Goal: Task Accomplishment & Management: Manage account settings

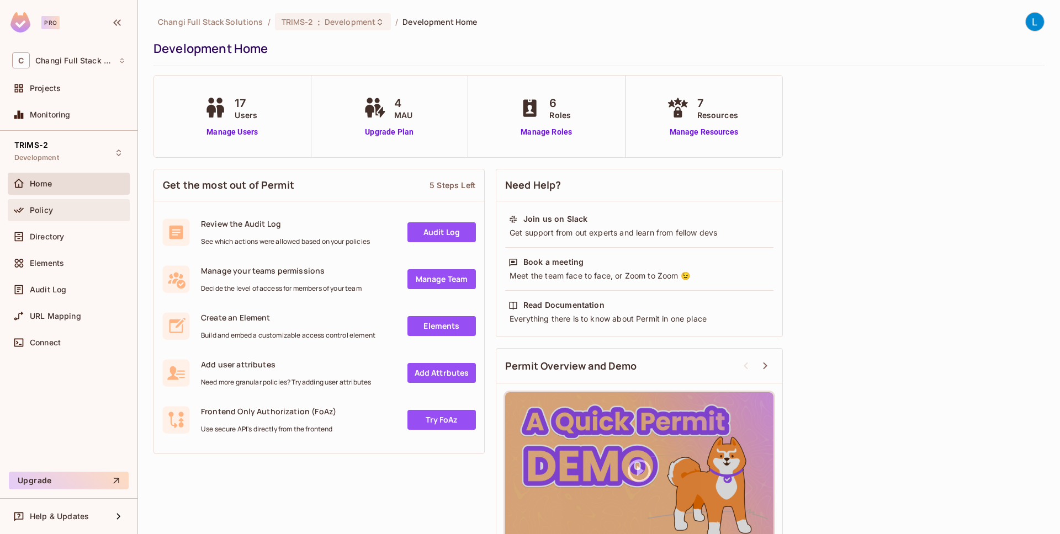
click at [80, 211] on div "Policy" at bounding box center [78, 210] width 96 height 9
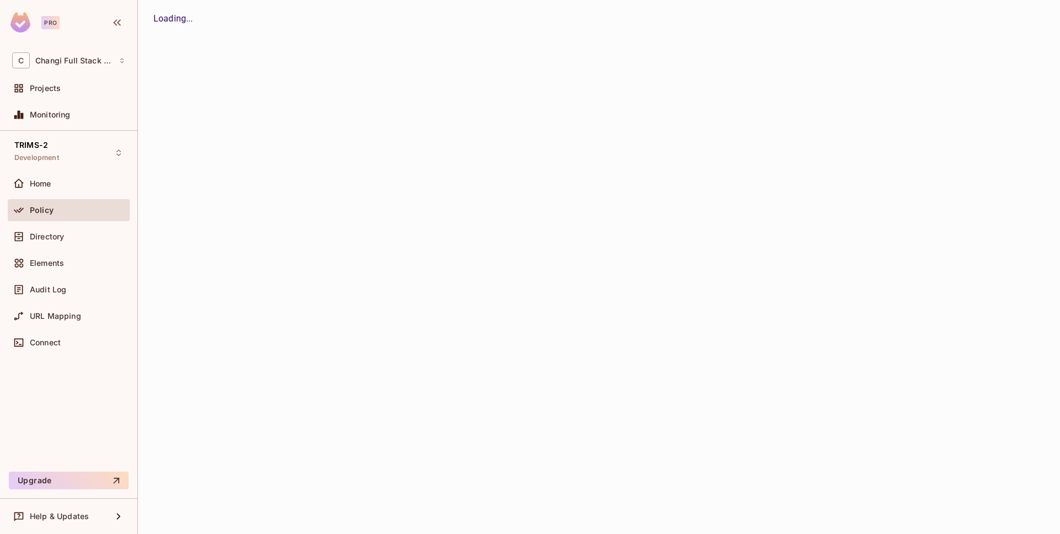
click at [80, 211] on div "Policy" at bounding box center [78, 210] width 96 height 9
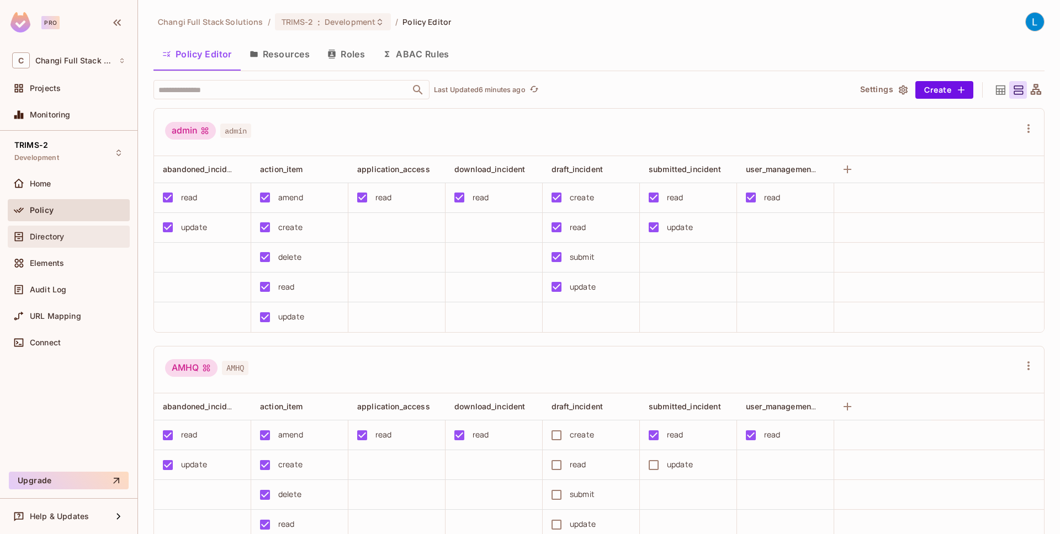
click at [81, 244] on div "Directory" at bounding box center [69, 237] width 122 height 22
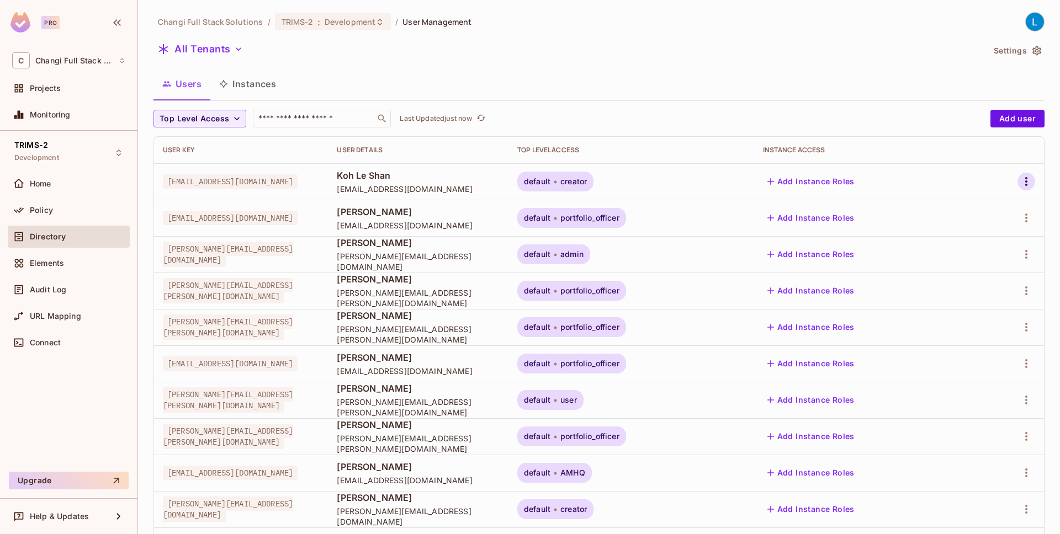
click at [1029, 177] on icon "button" at bounding box center [1026, 181] width 13 height 13
click at [768, 81] on div at bounding box center [530, 267] width 1060 height 534
click at [1025, 177] on icon "button" at bounding box center [1026, 181] width 13 height 13
click at [995, 205] on li "Edit" at bounding box center [975, 207] width 103 height 24
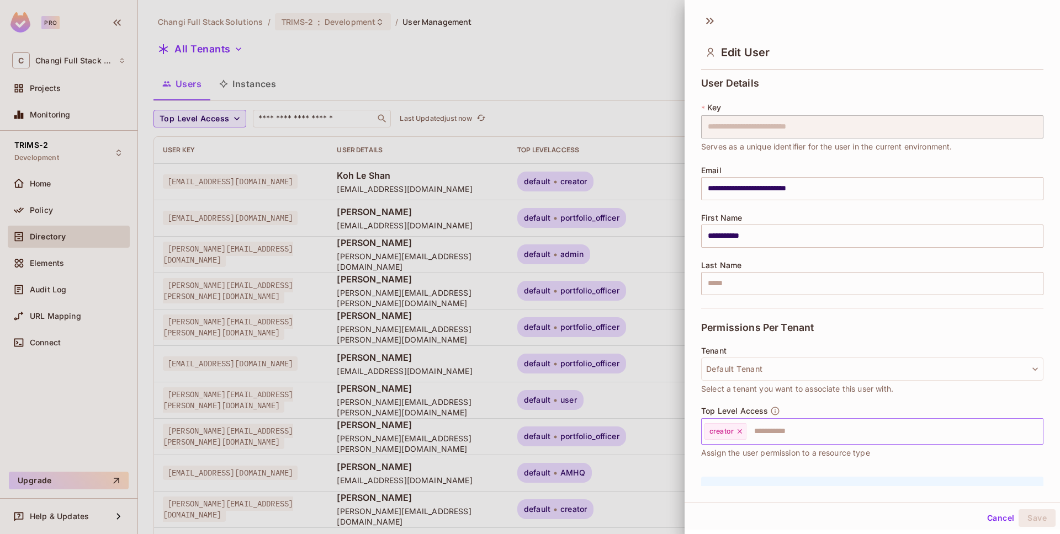
click at [739, 434] on icon at bounding box center [740, 432] width 8 height 8
click at [739, 434] on input "text" at bounding box center [862, 432] width 319 height 22
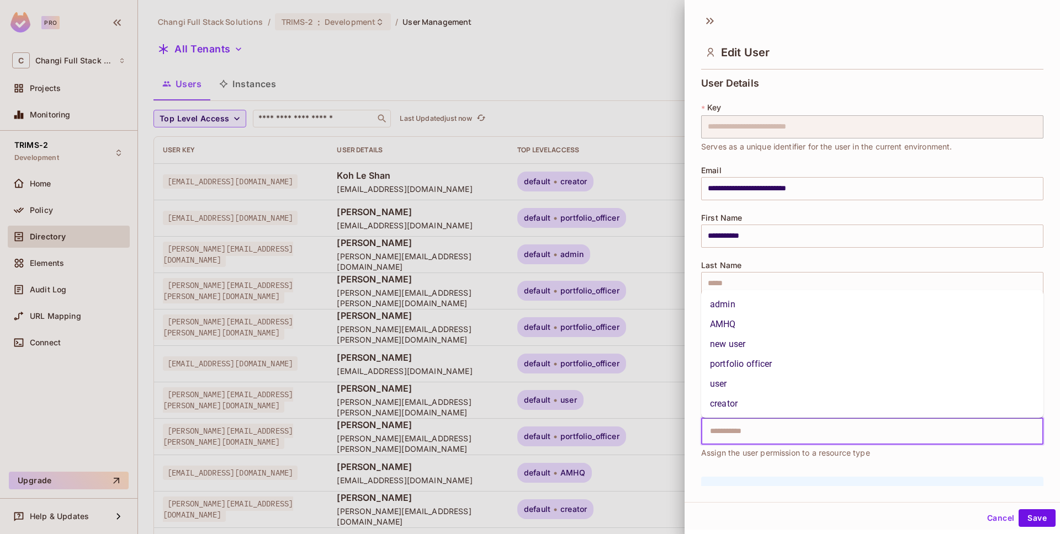
click at [756, 364] on li "portfolio officer" at bounding box center [872, 364] width 342 height 20
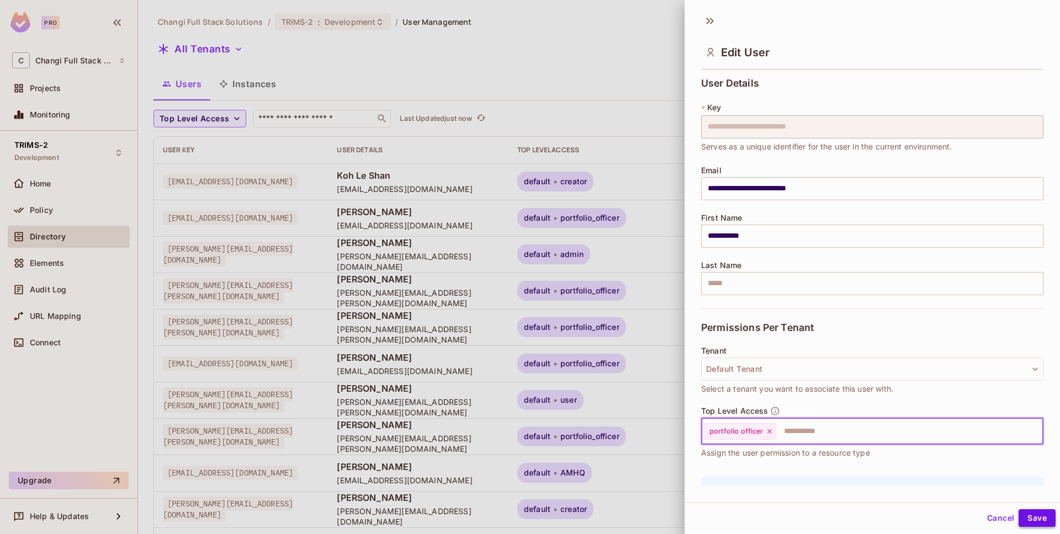
click at [1041, 516] on button "Save" at bounding box center [1037, 519] width 37 height 18
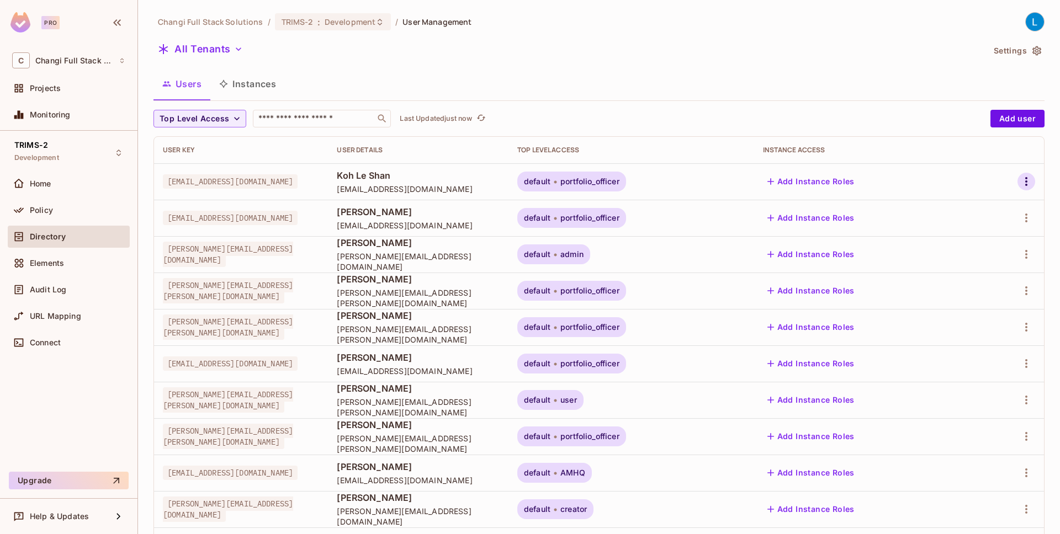
click at [1024, 183] on icon "button" at bounding box center [1026, 181] width 13 height 13
click at [987, 206] on li "Edit" at bounding box center [975, 207] width 103 height 24
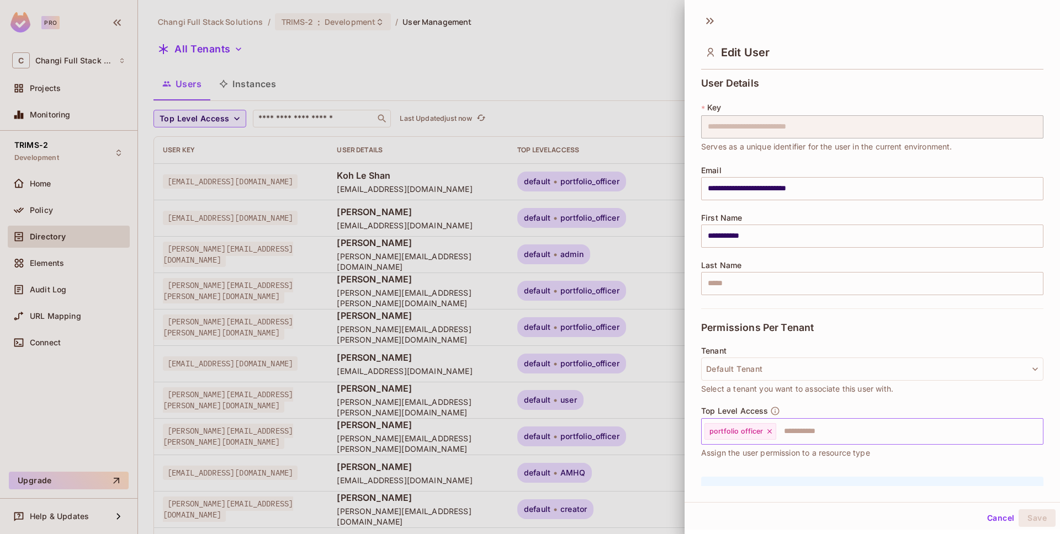
click at [767, 433] on icon at bounding box center [770, 432] width 8 height 8
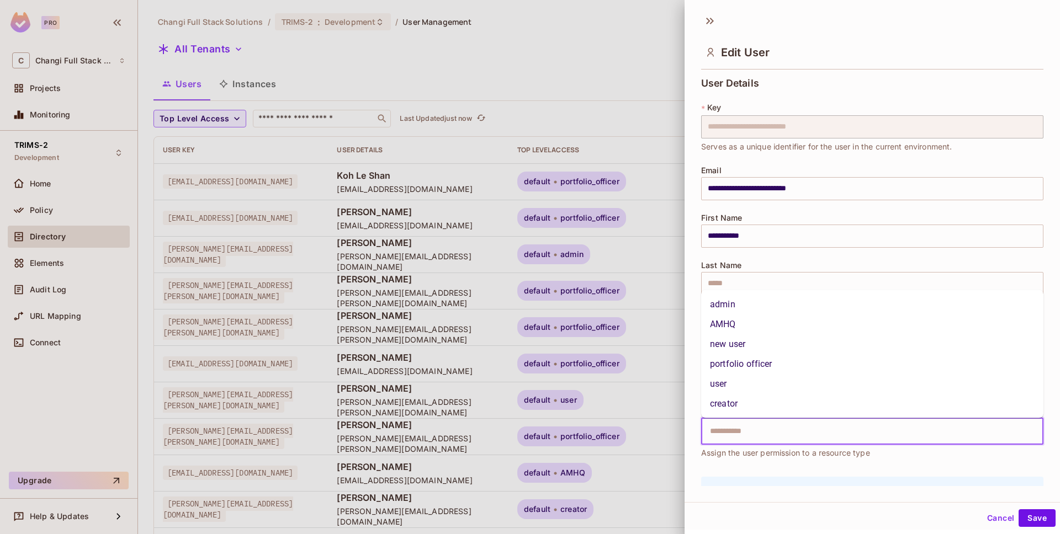
click at [767, 433] on input "text" at bounding box center [862, 432] width 319 height 22
type input "*"
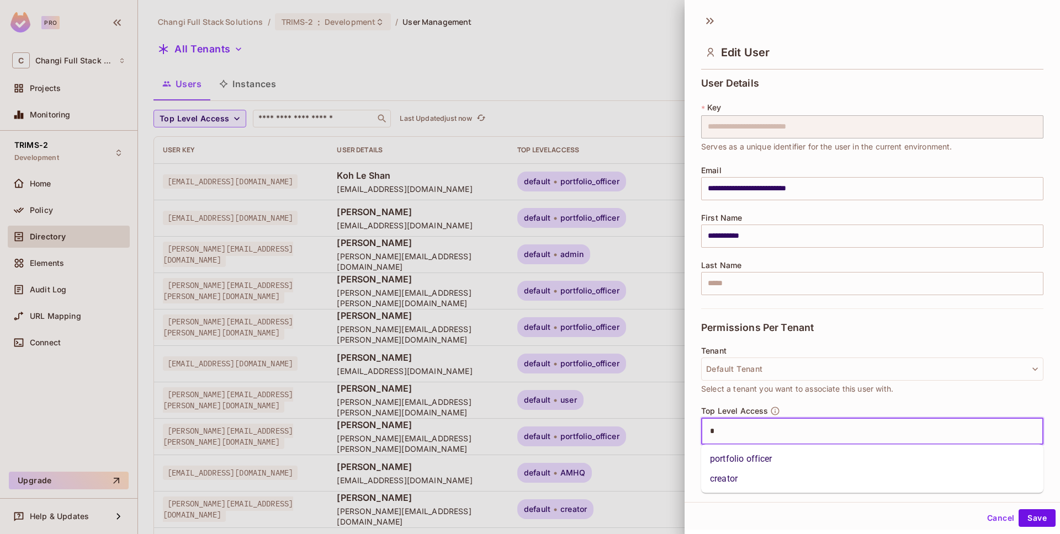
click at [744, 474] on li "creator" at bounding box center [872, 479] width 342 height 20
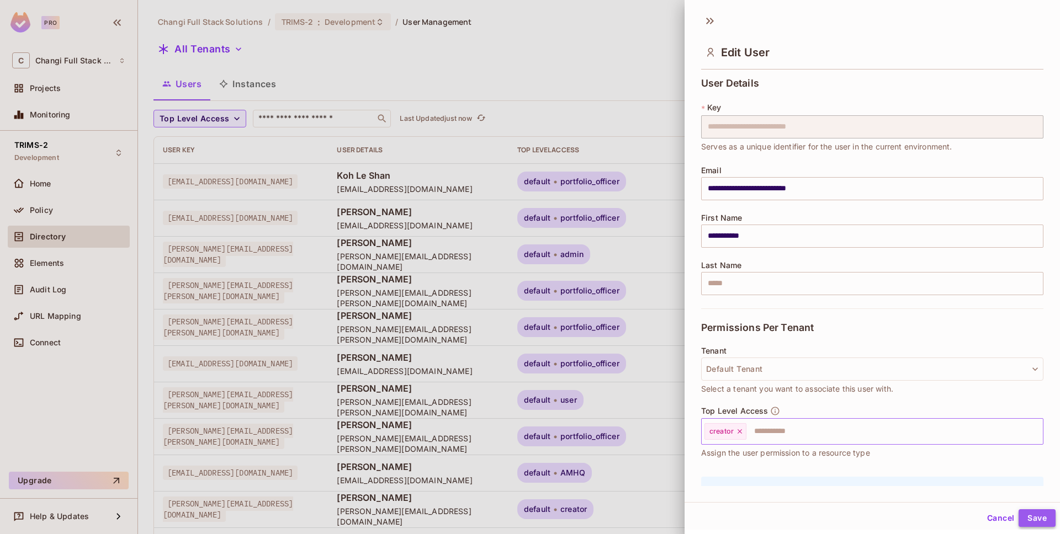
click at [1037, 518] on button "Save" at bounding box center [1037, 519] width 37 height 18
